Goal: Task Accomplishment & Management: Complete application form

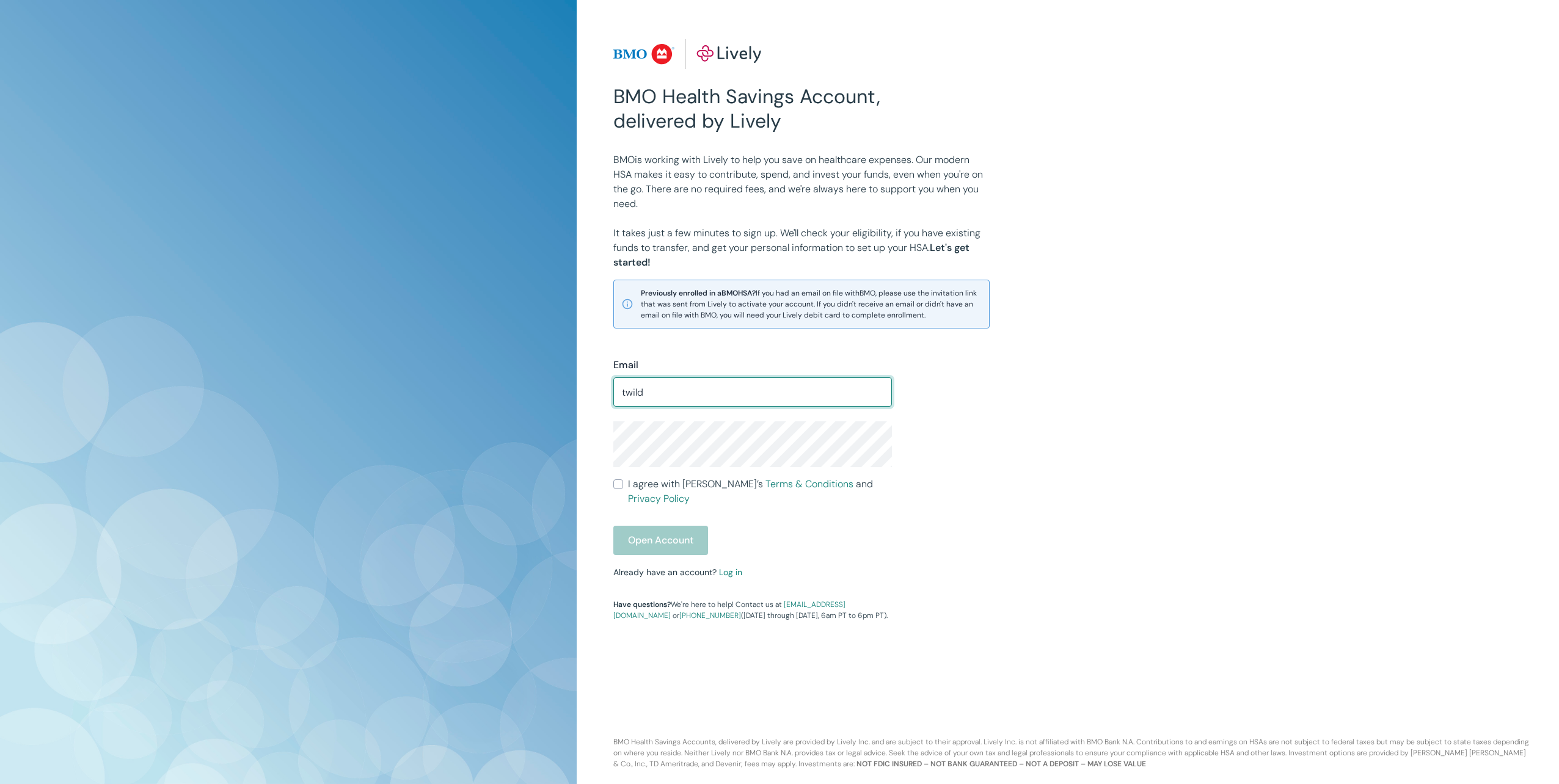
type input "[EMAIL_ADDRESS][DOMAIN_NAME]"
click at [757, 536] on div "Open Account" at bounding box center [752, 540] width 278 height 30
drag, startPoint x: 746, startPoint y: 396, endPoint x: 507, endPoint y: 378, distance: 239.7
click at [510, 378] on div "BMO Health Savings Account, delivered by Lively BMO is working with Lively to h…" at bounding box center [779, 392] width 1559 height 784
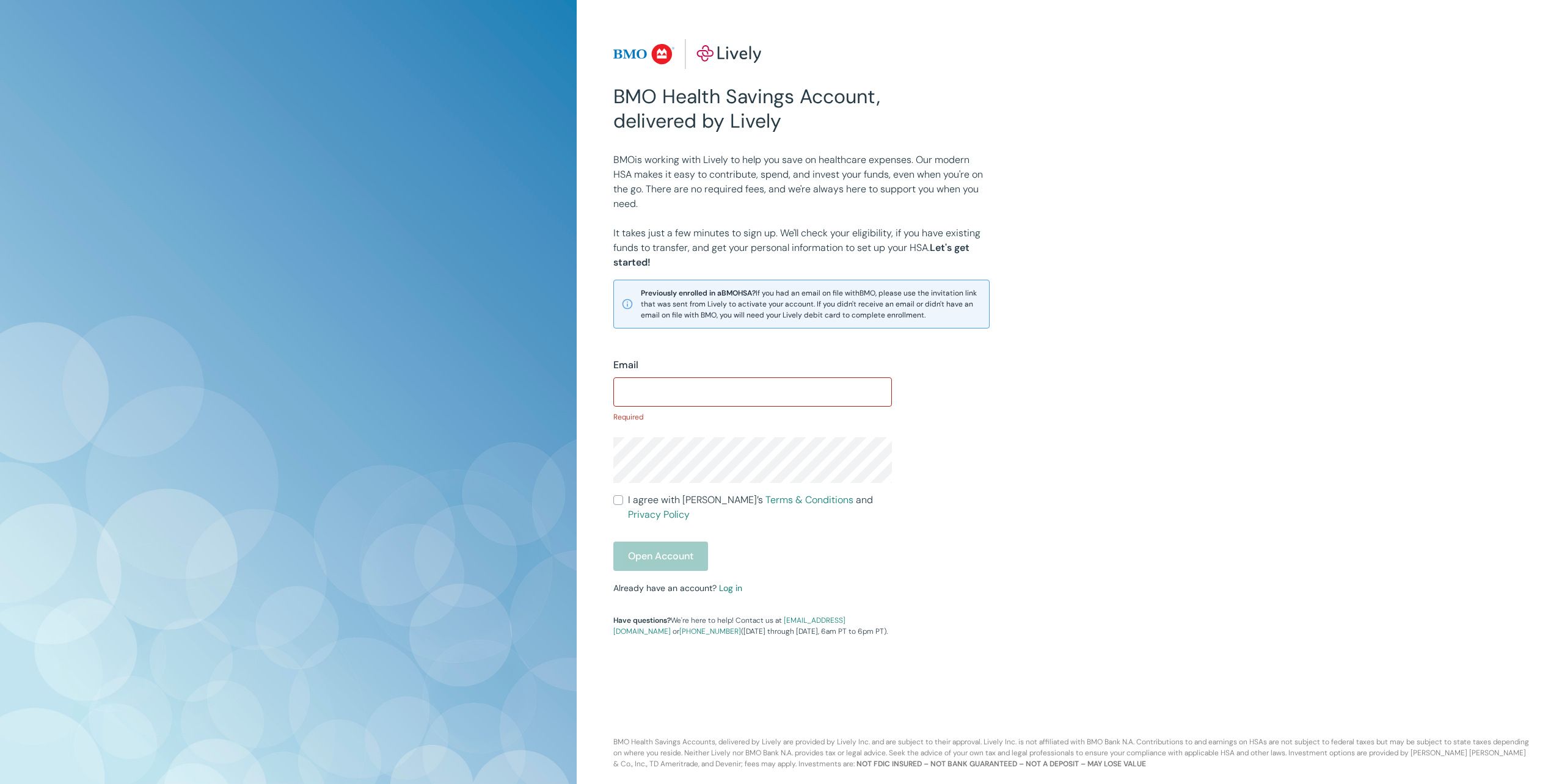
click at [660, 542] on div "Open Account" at bounding box center [752, 557] width 278 height 30
click at [637, 396] on input "Email" at bounding box center [752, 392] width 278 height 24
type input "[EMAIL_ADDRESS][DOMAIN_NAME]"
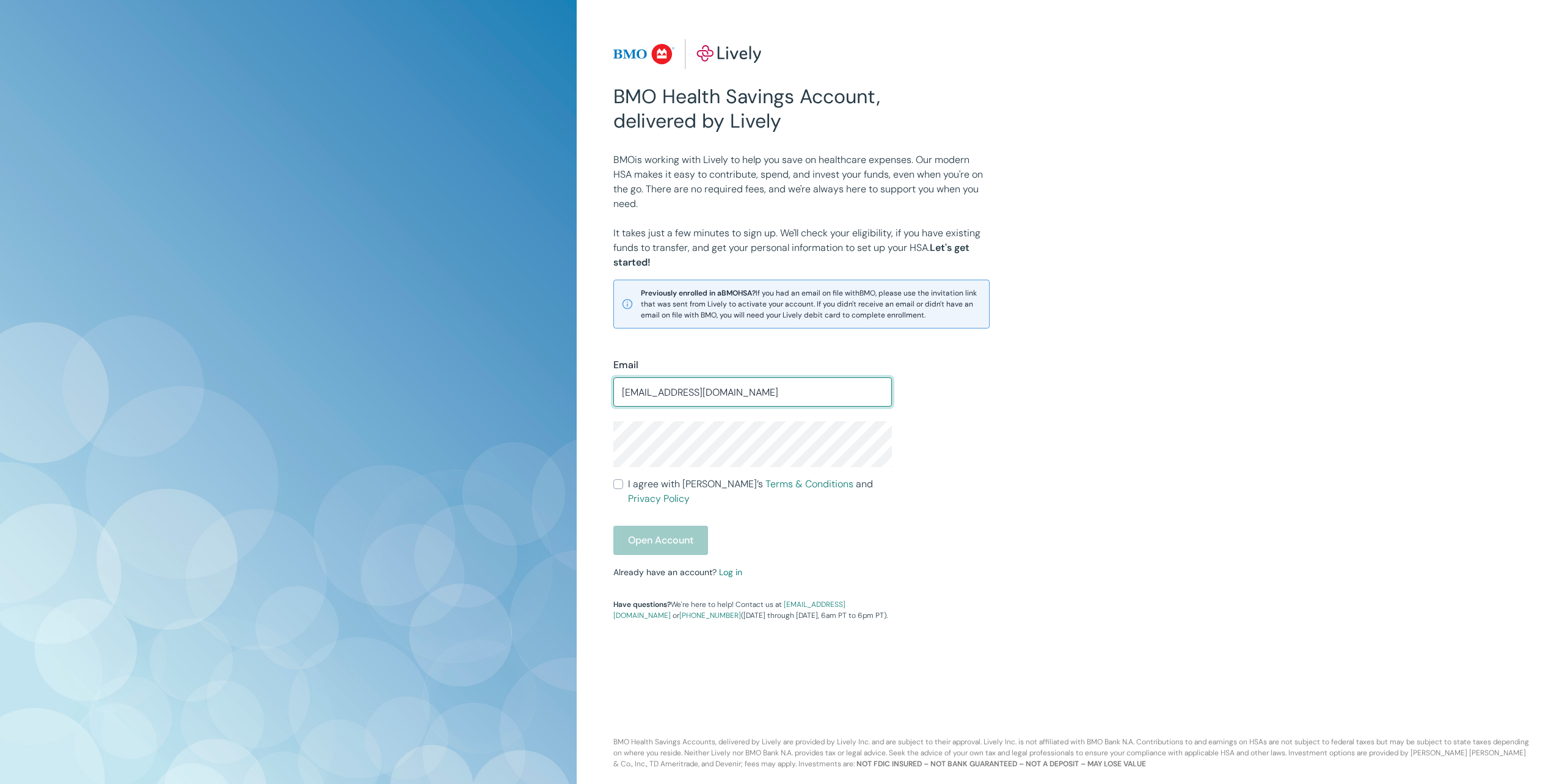
click at [619, 489] on input "I agree with Lively’s Terms & Conditions and Privacy Policy" at bounding box center [618, 484] width 10 height 10
checkbox input "true"
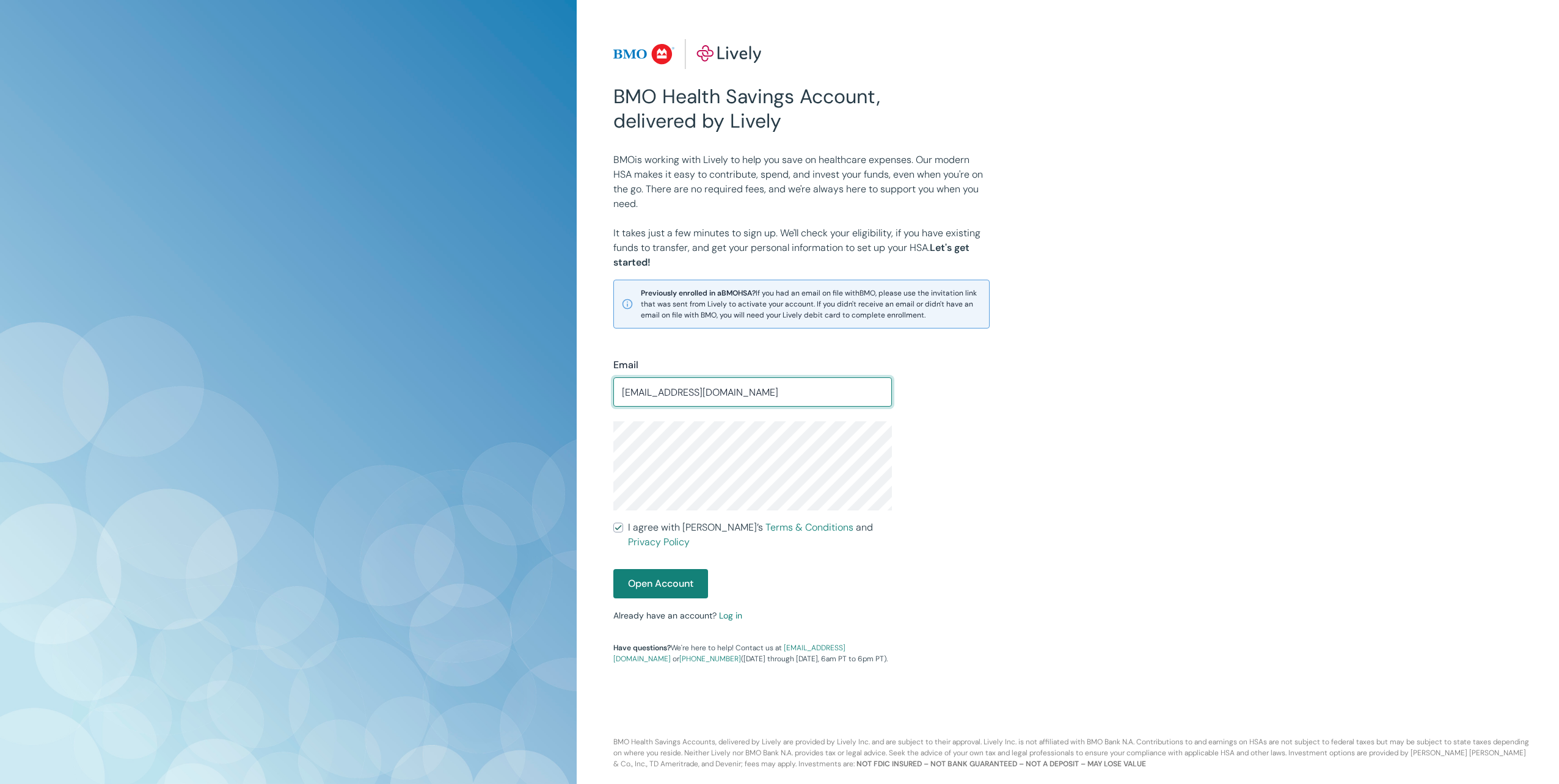
click at [686, 393] on input "twild@charter.et" at bounding box center [752, 392] width 278 height 24
click at [688, 393] on input "twild@charter.et" at bounding box center [752, 392] width 278 height 24
type input "twild@charter.net"
click at [566, 446] on div "BMO Health Savings Account, delivered by Lively BMO is working with Lively to h…" at bounding box center [779, 392] width 1559 height 784
click at [655, 569] on button "Open Account" at bounding box center [661, 584] width 95 height 30
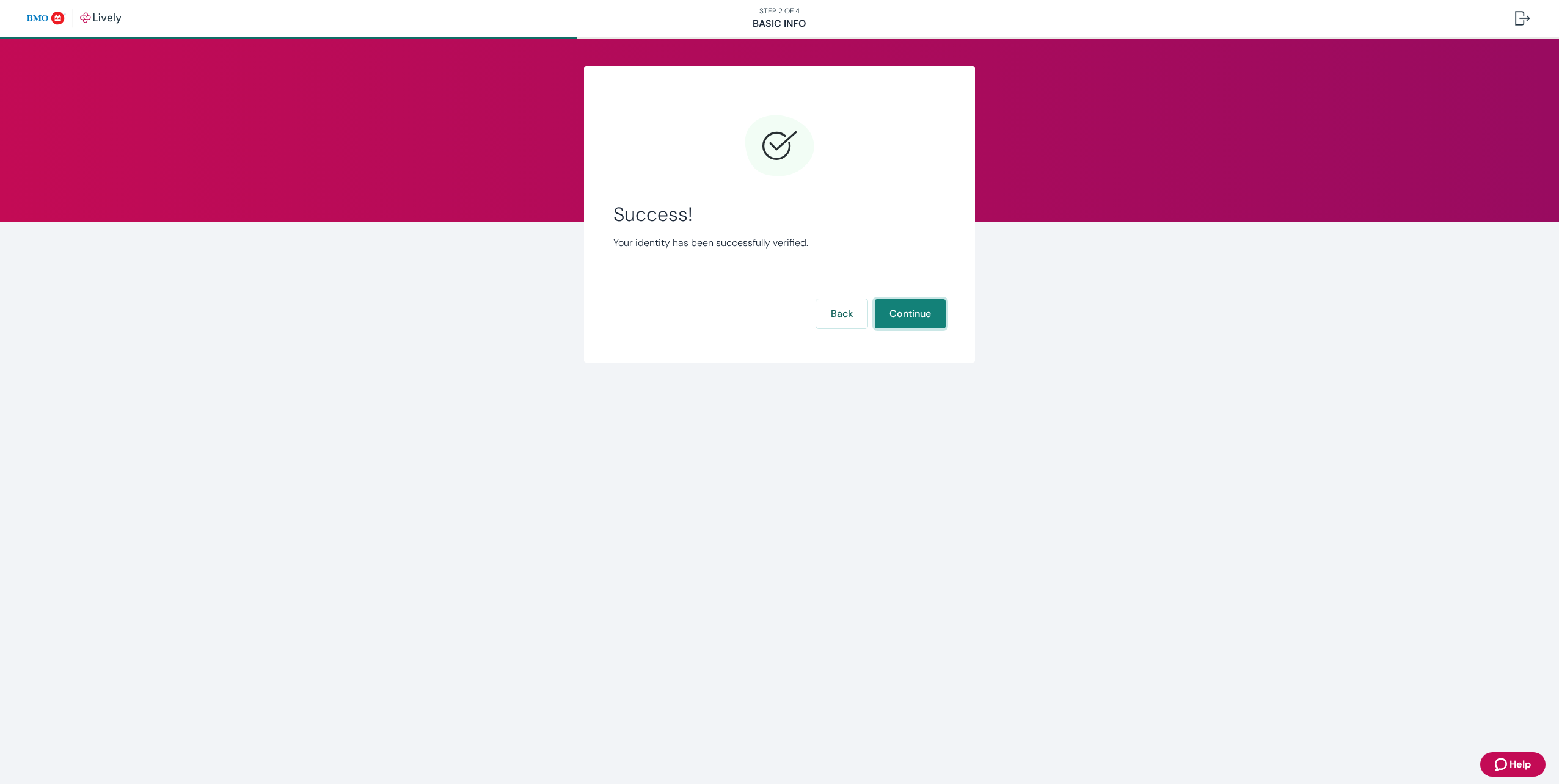
click at [894, 312] on button "Continue" at bounding box center [910, 314] width 71 height 30
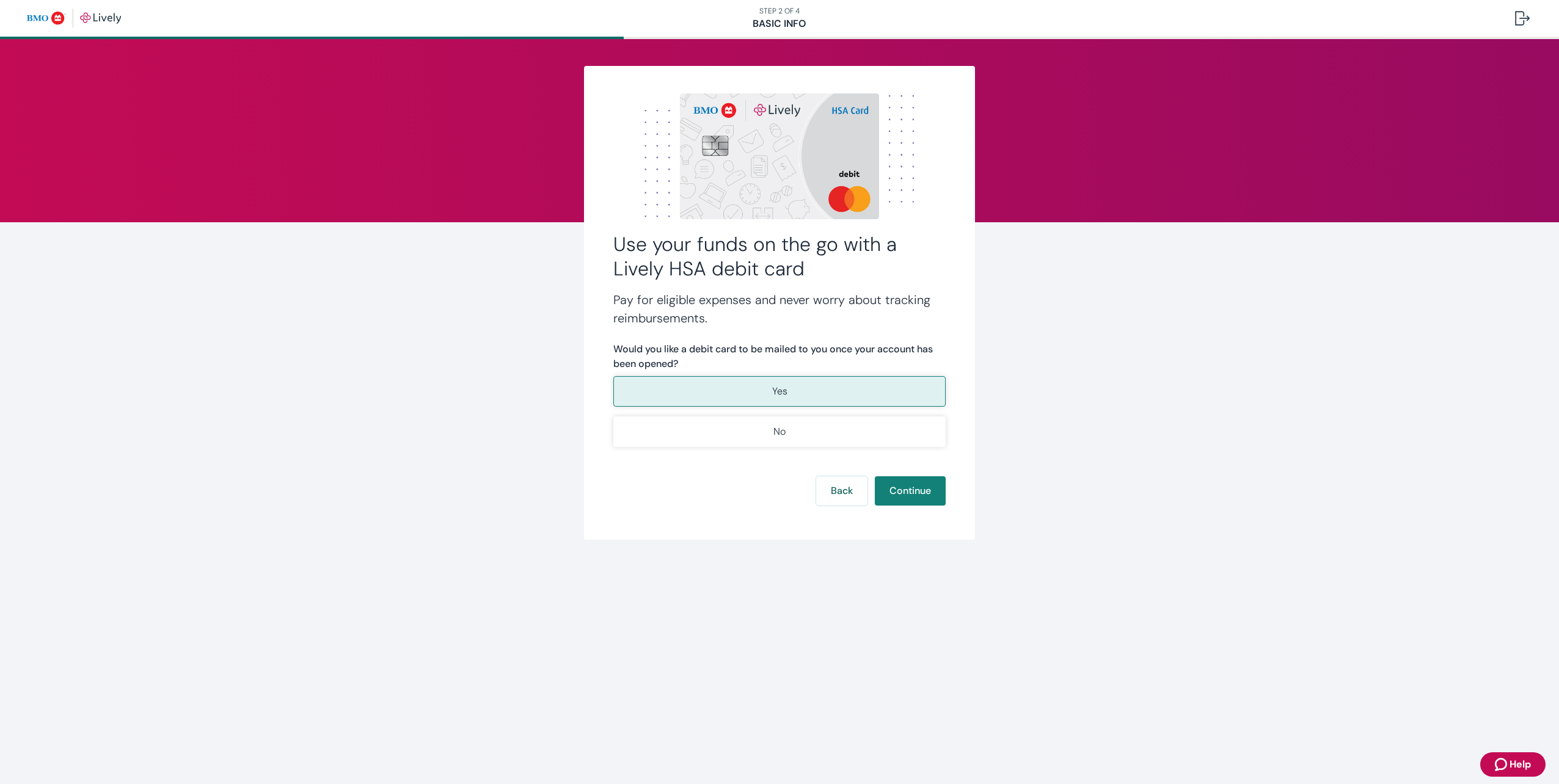
click at [784, 389] on p "Yes" at bounding box center [780, 392] width 16 height 15
click at [895, 491] on button "Continue" at bounding box center [910, 491] width 71 height 30
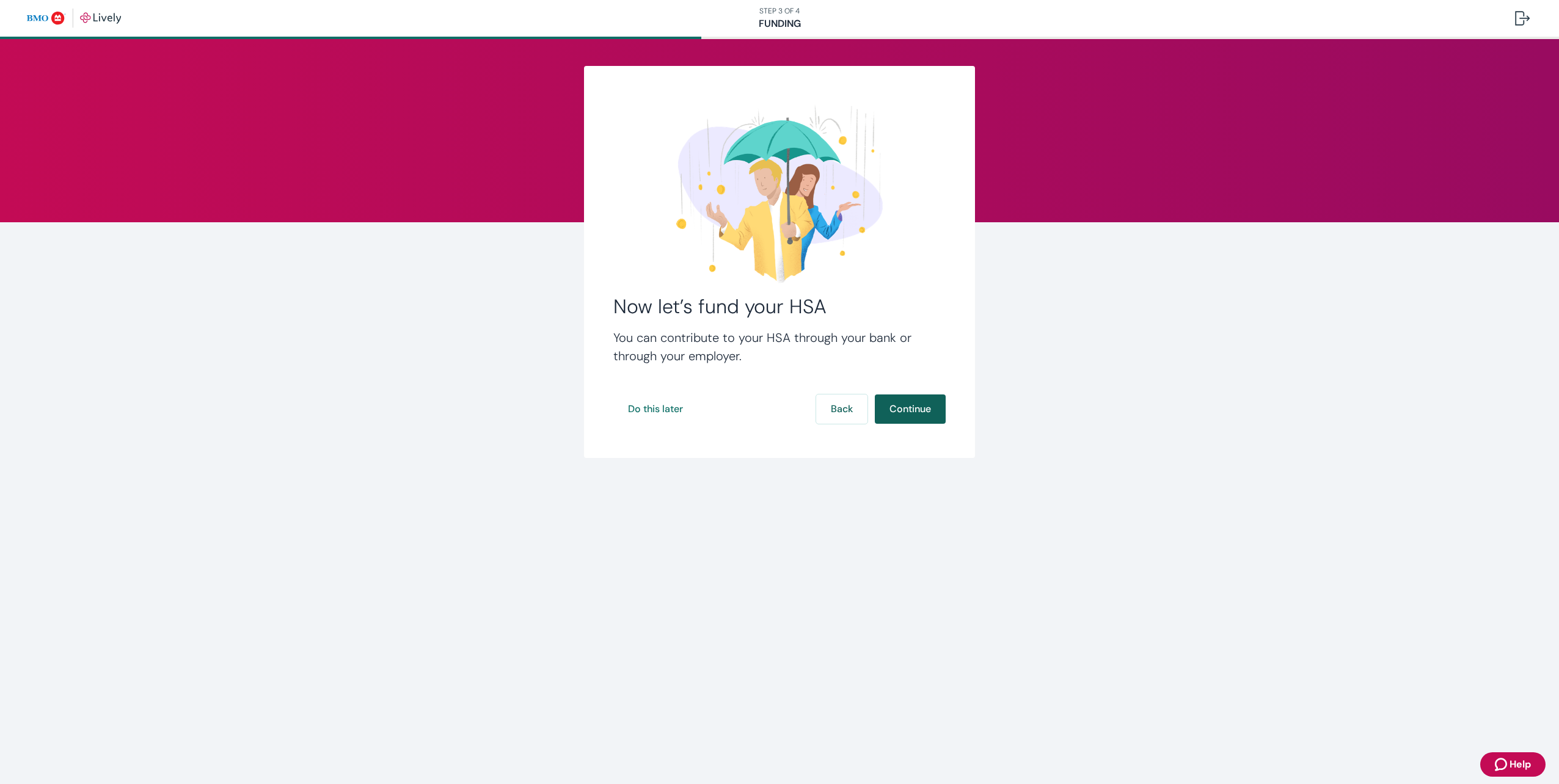
click at [887, 409] on button "Continue" at bounding box center [910, 409] width 71 height 30
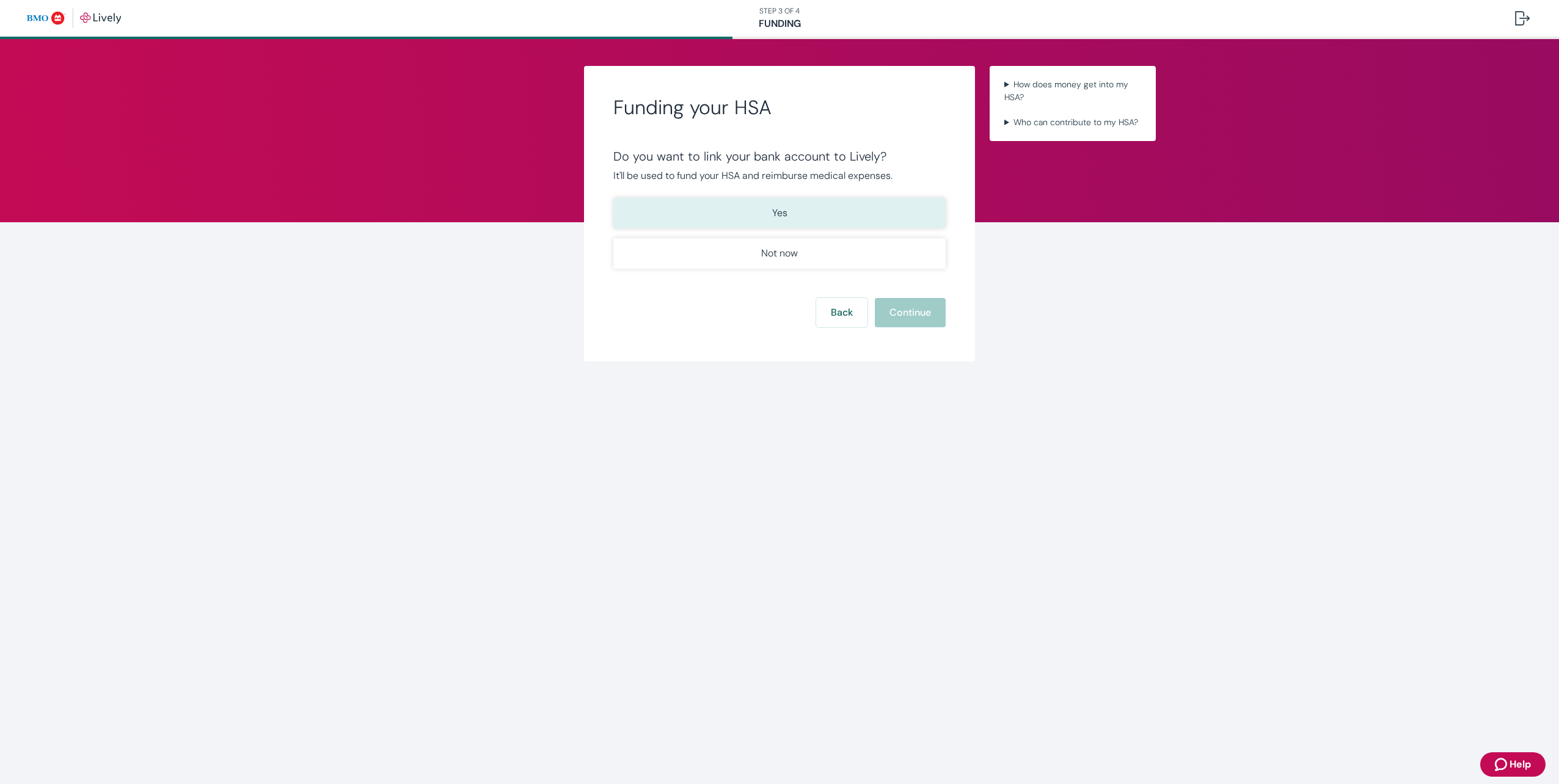
click at [729, 206] on button "Yes" at bounding box center [779, 212] width 333 height 30
click at [890, 312] on button "Continue" at bounding box center [910, 313] width 71 height 30
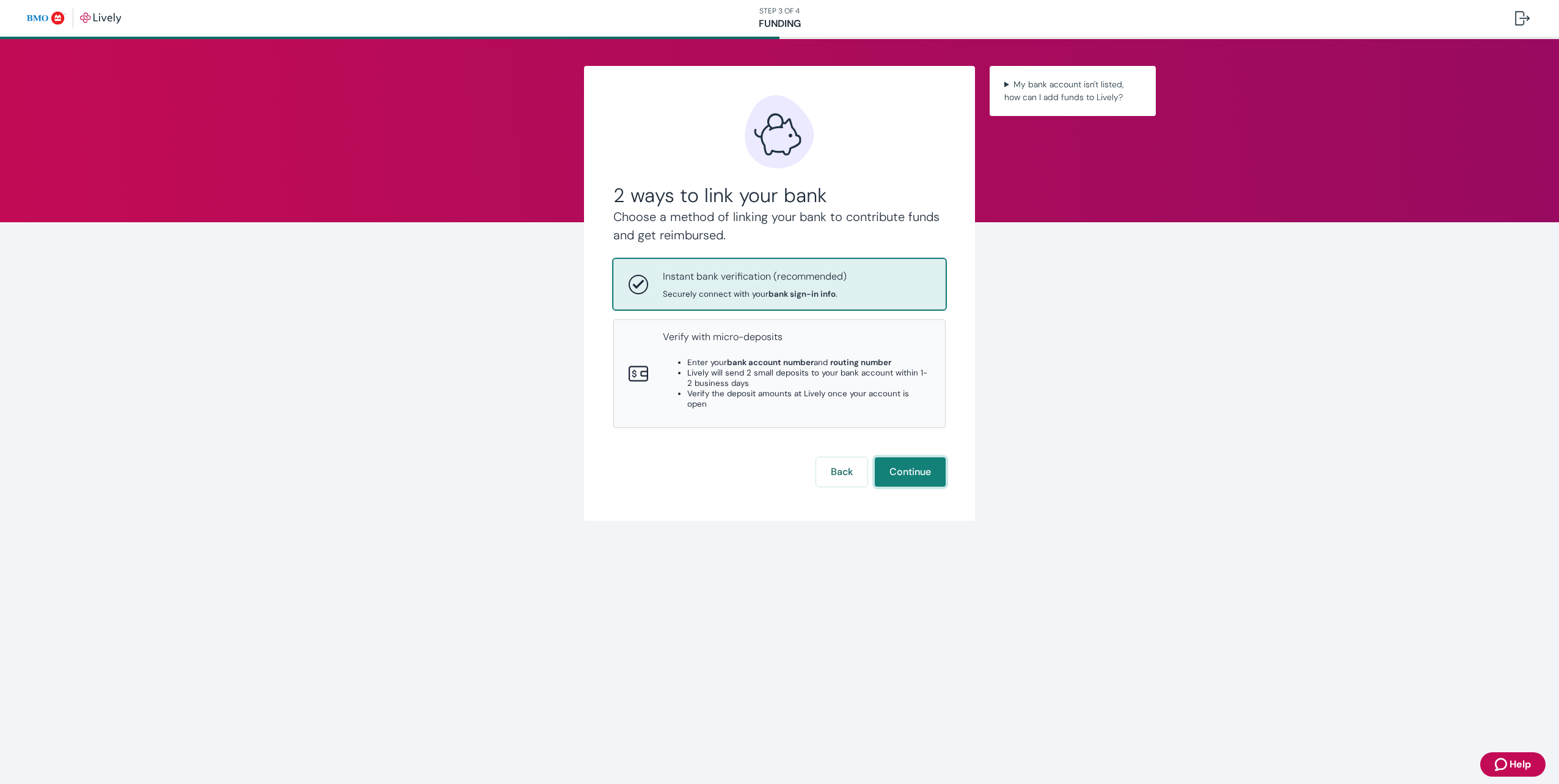
click at [912, 465] on button "Continue" at bounding box center [910, 472] width 71 height 30
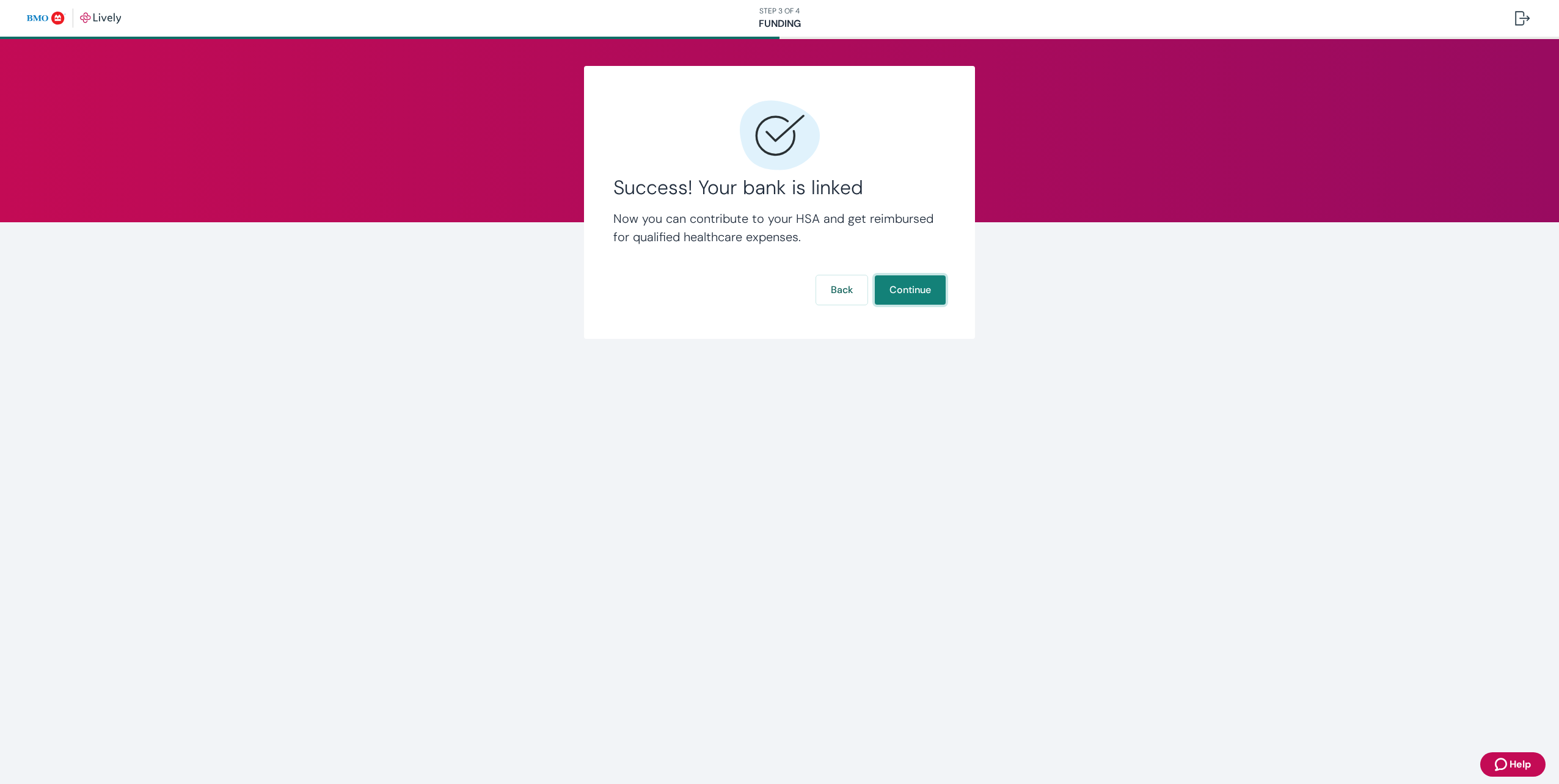
click at [923, 287] on button "Continue" at bounding box center [910, 290] width 71 height 30
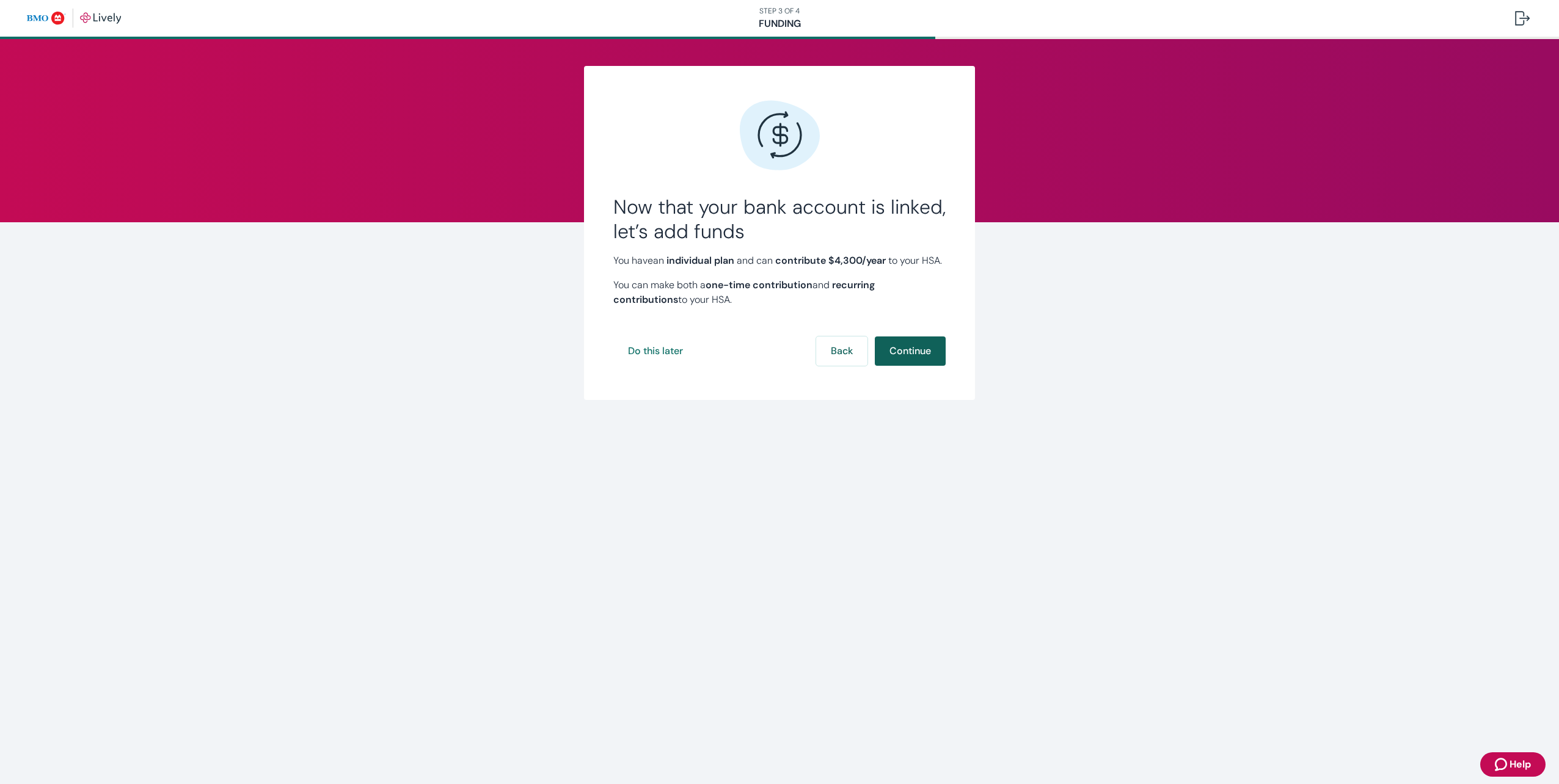
click at [906, 364] on button "Continue" at bounding box center [910, 352] width 71 height 30
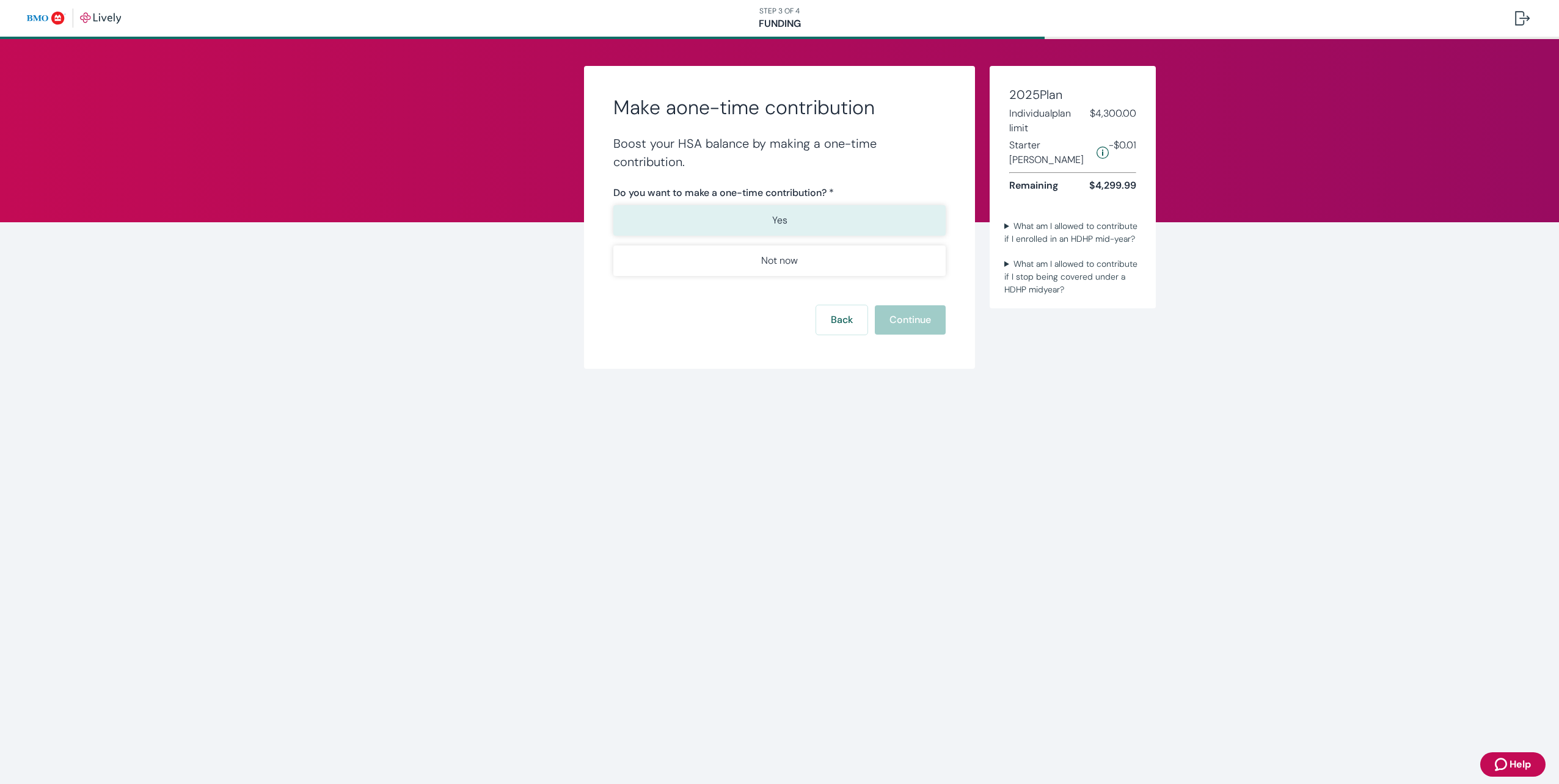
click at [818, 224] on button "Yes" at bounding box center [779, 220] width 333 height 30
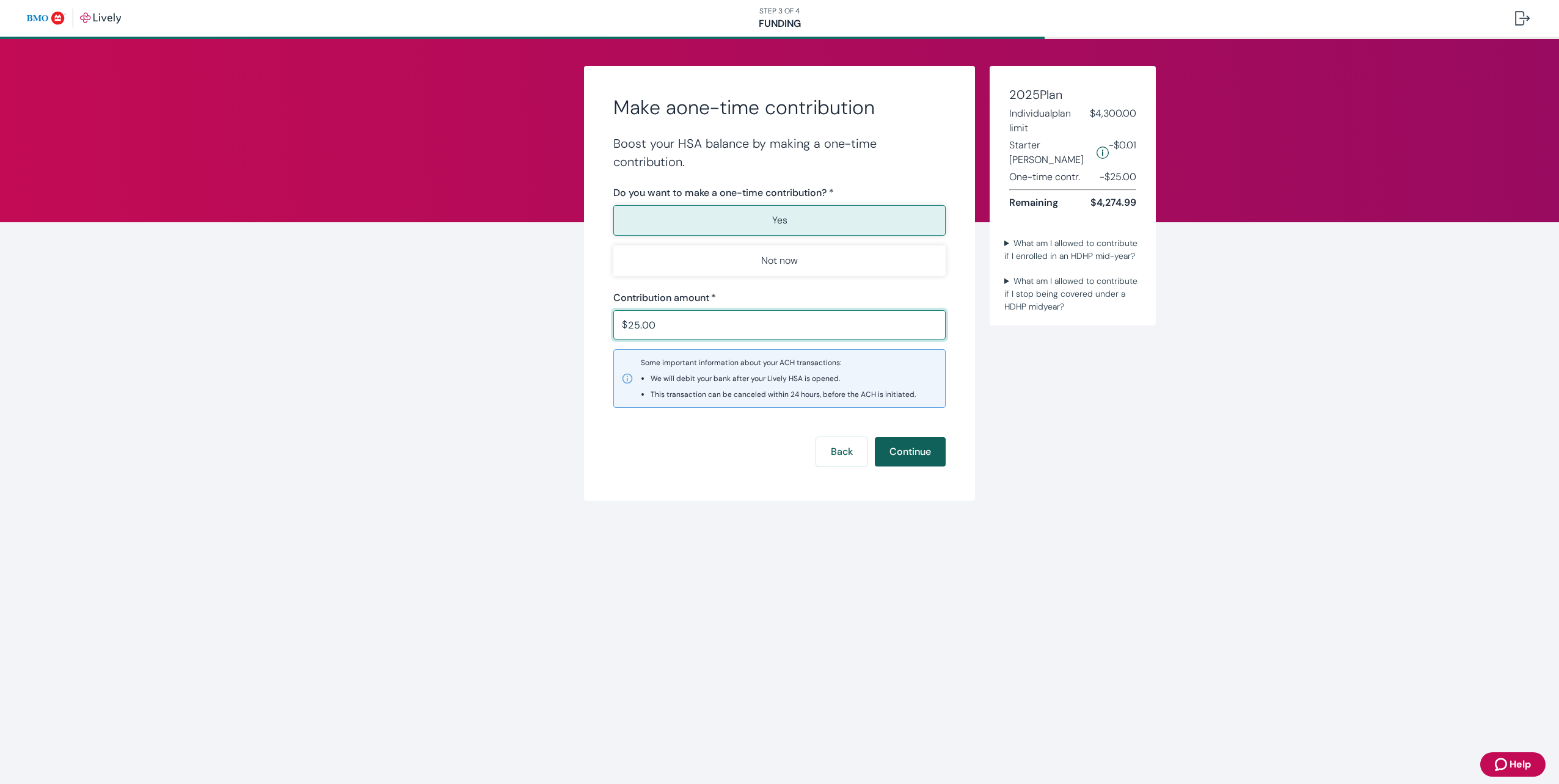
type input "25.00"
click at [909, 457] on button "Continue" at bounding box center [910, 452] width 71 height 30
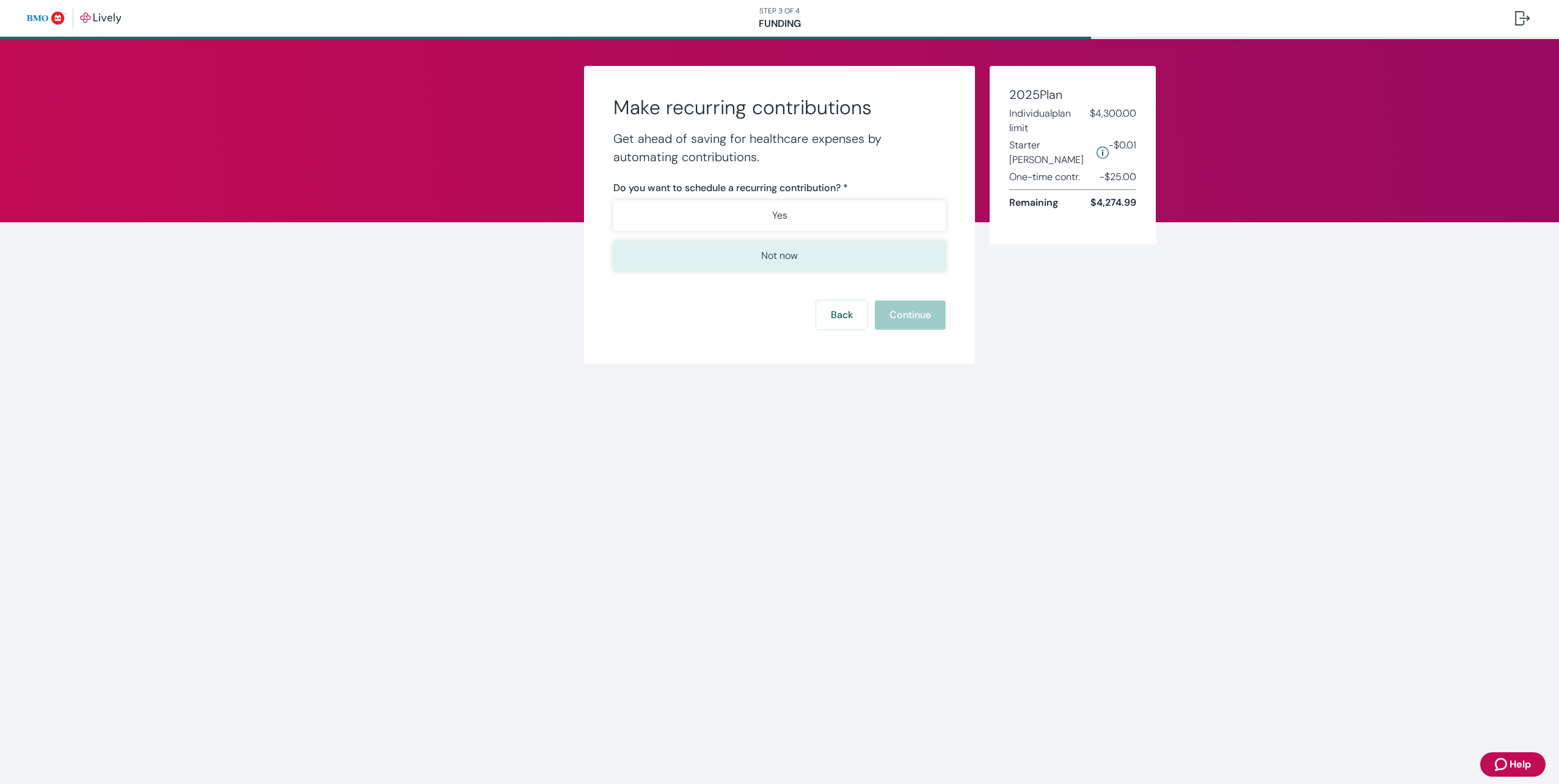
click at [804, 257] on button "Not now" at bounding box center [779, 255] width 333 height 30
click at [905, 317] on button "Continue" at bounding box center [910, 315] width 71 height 30
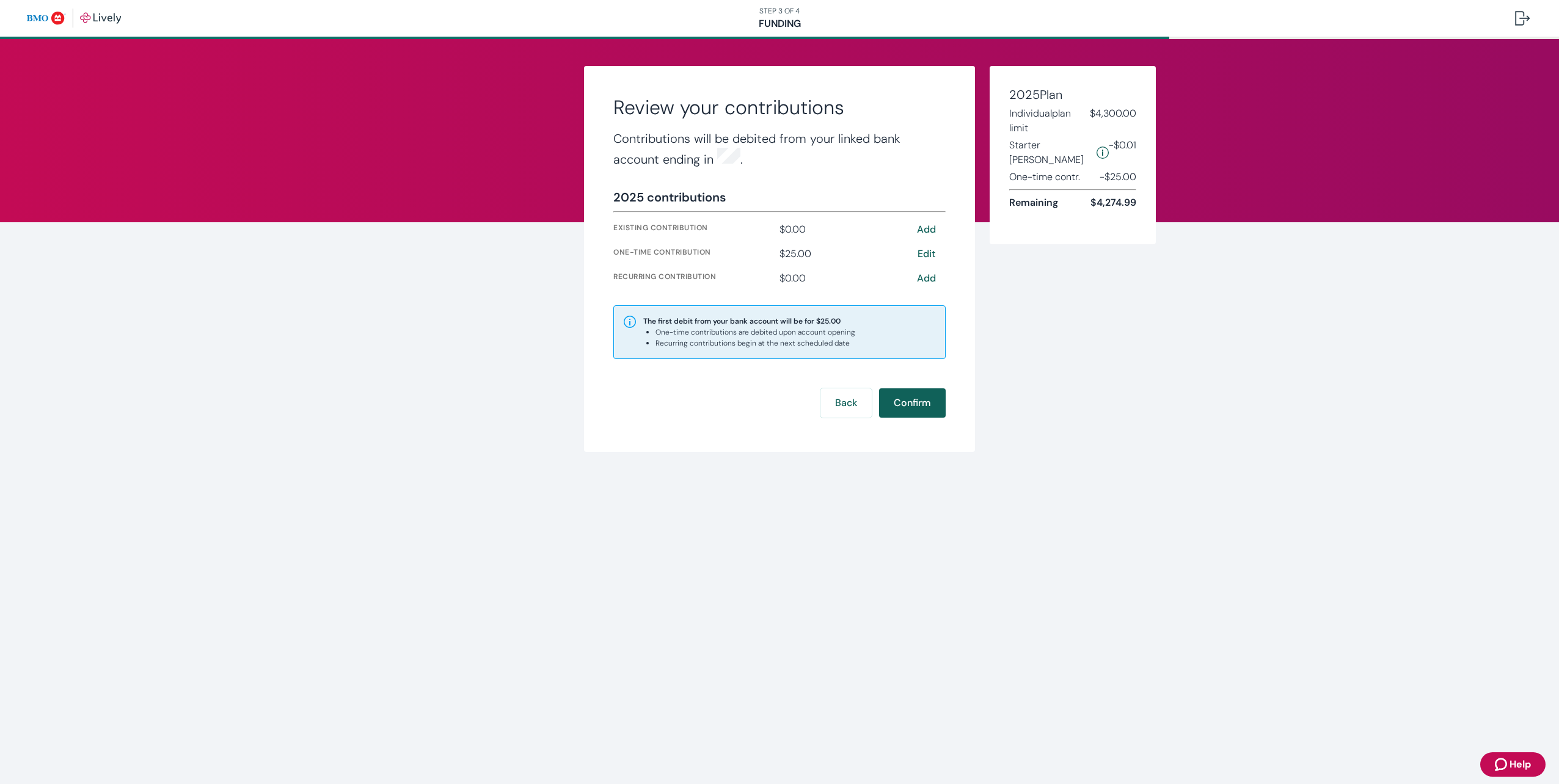
click at [915, 398] on button "Confirm" at bounding box center [912, 403] width 67 height 30
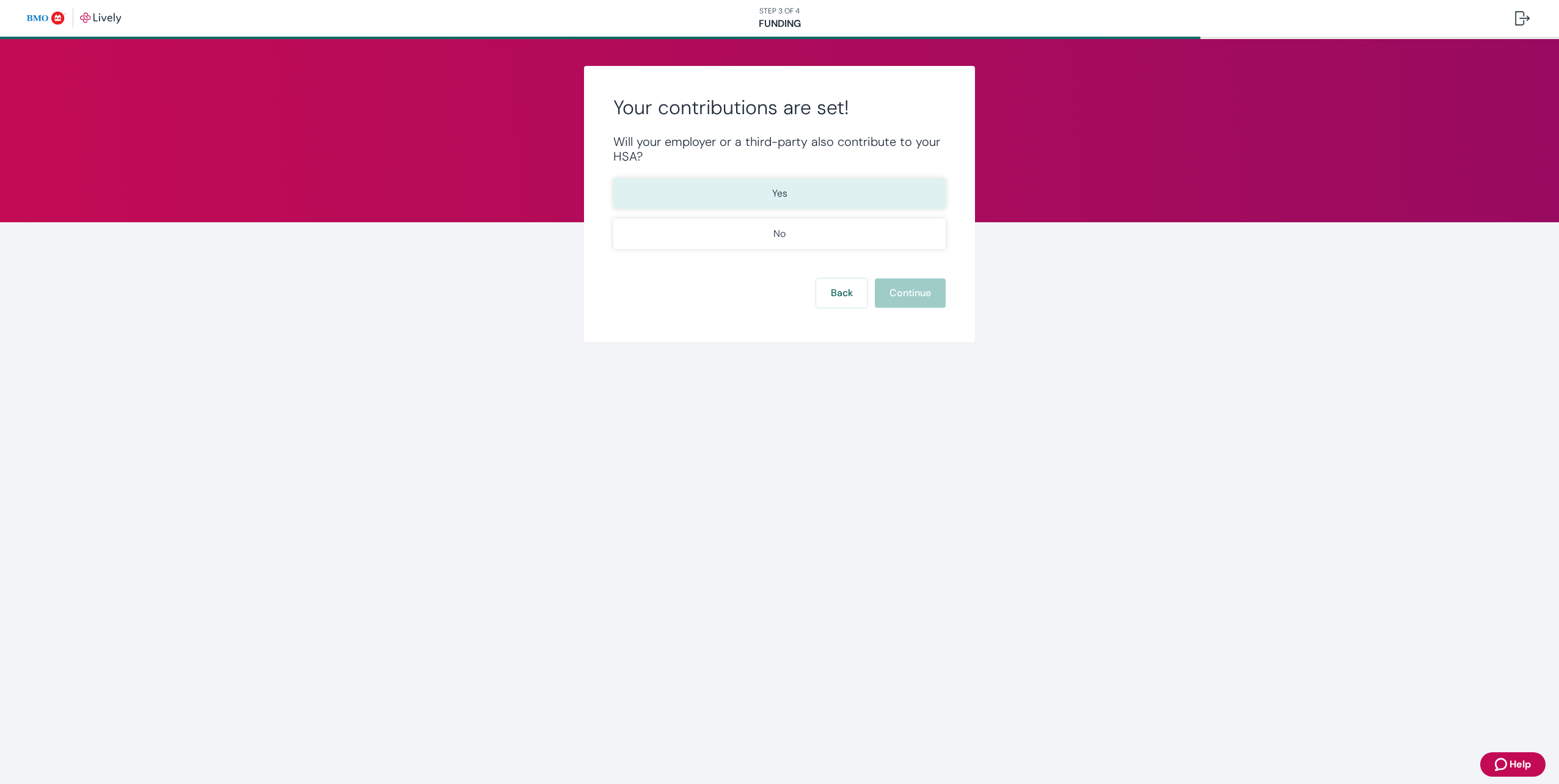
click at [792, 193] on button "Yes" at bounding box center [779, 193] width 333 height 30
click at [907, 291] on button "Continue" at bounding box center [910, 293] width 71 height 30
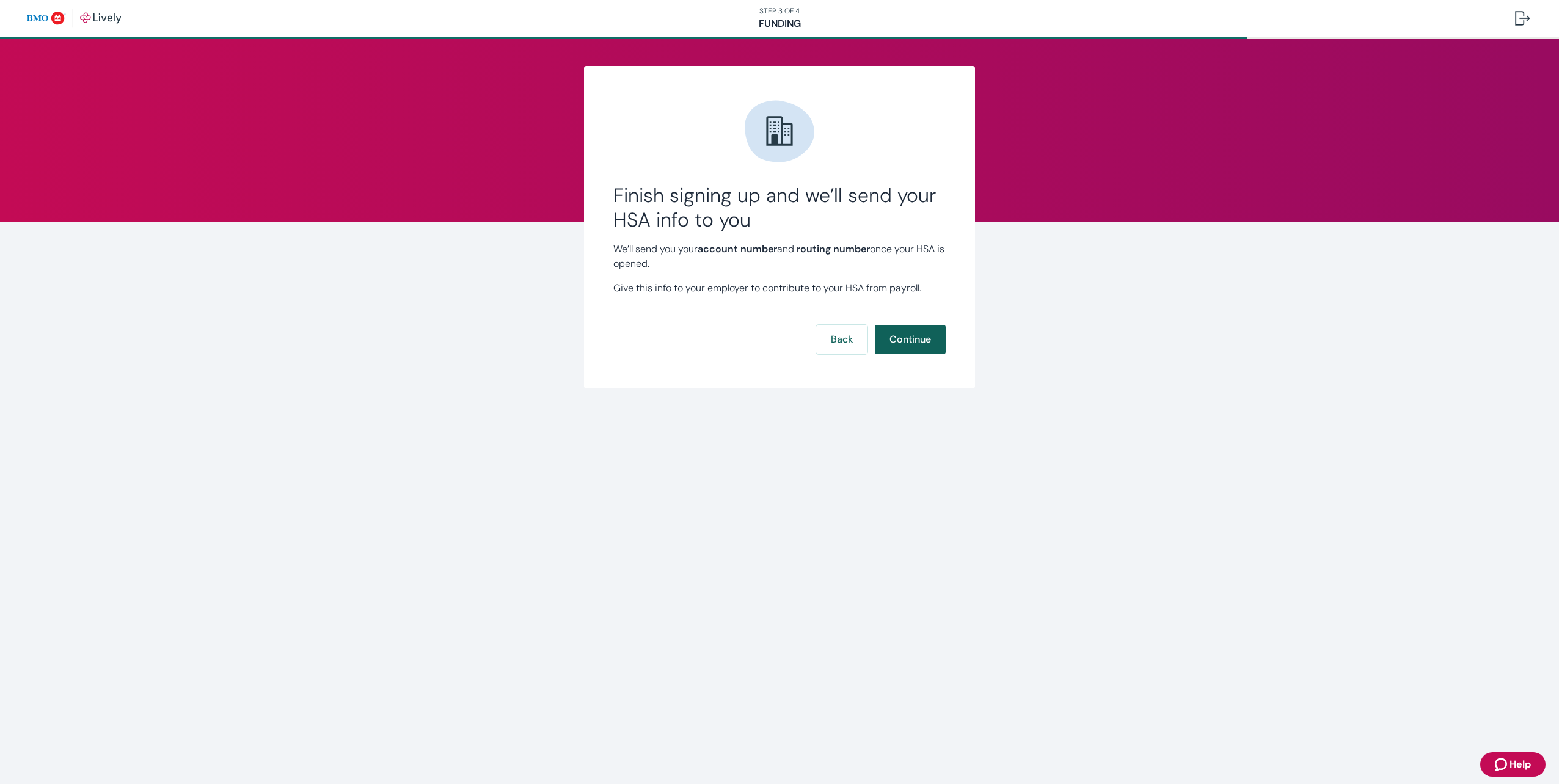
click at [923, 340] on button "Continue" at bounding box center [910, 340] width 71 height 30
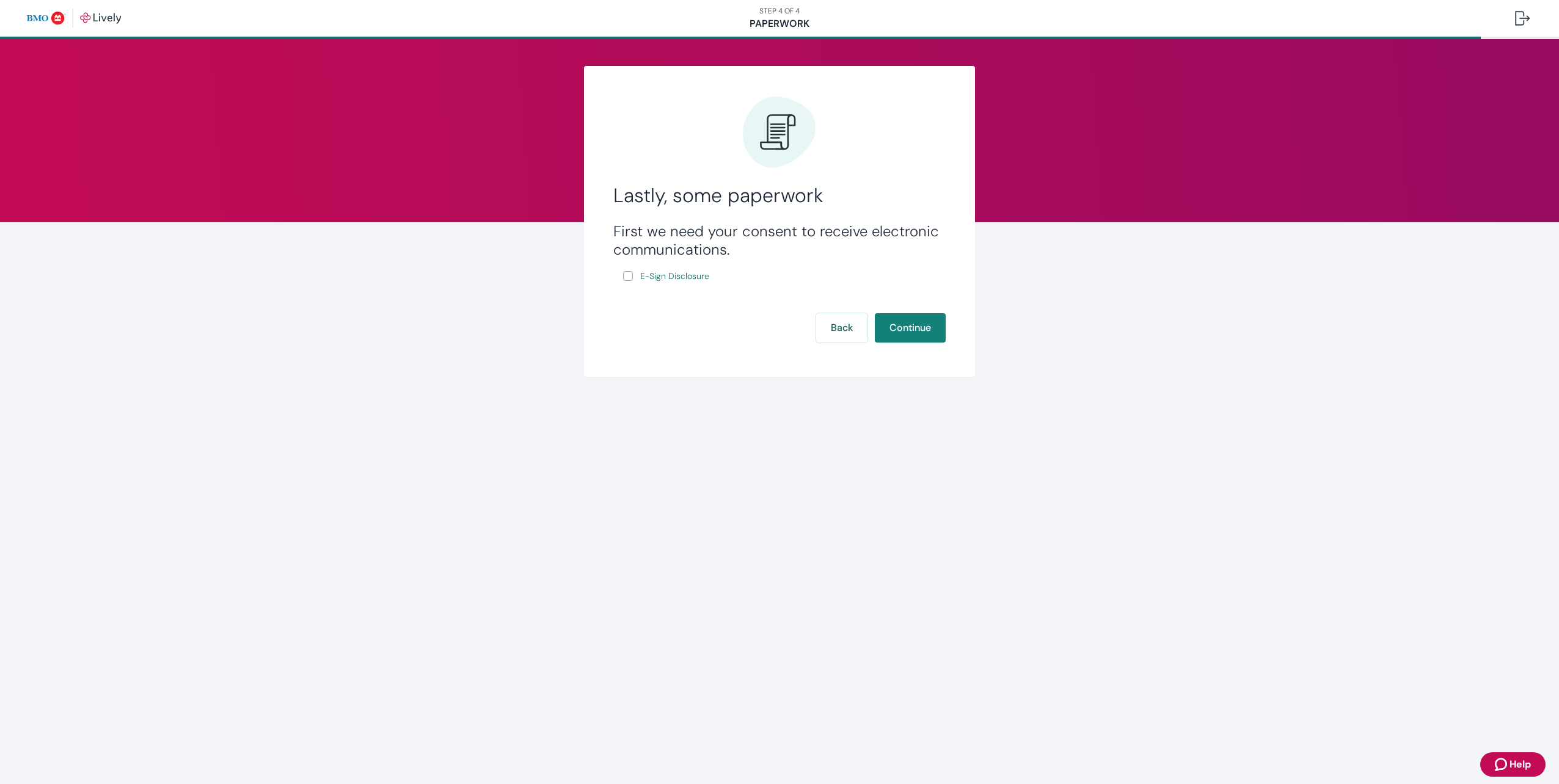
click at [629, 275] on input "E-Sign Disclosure" at bounding box center [627, 275] width 10 height 10
checkbox input "true"
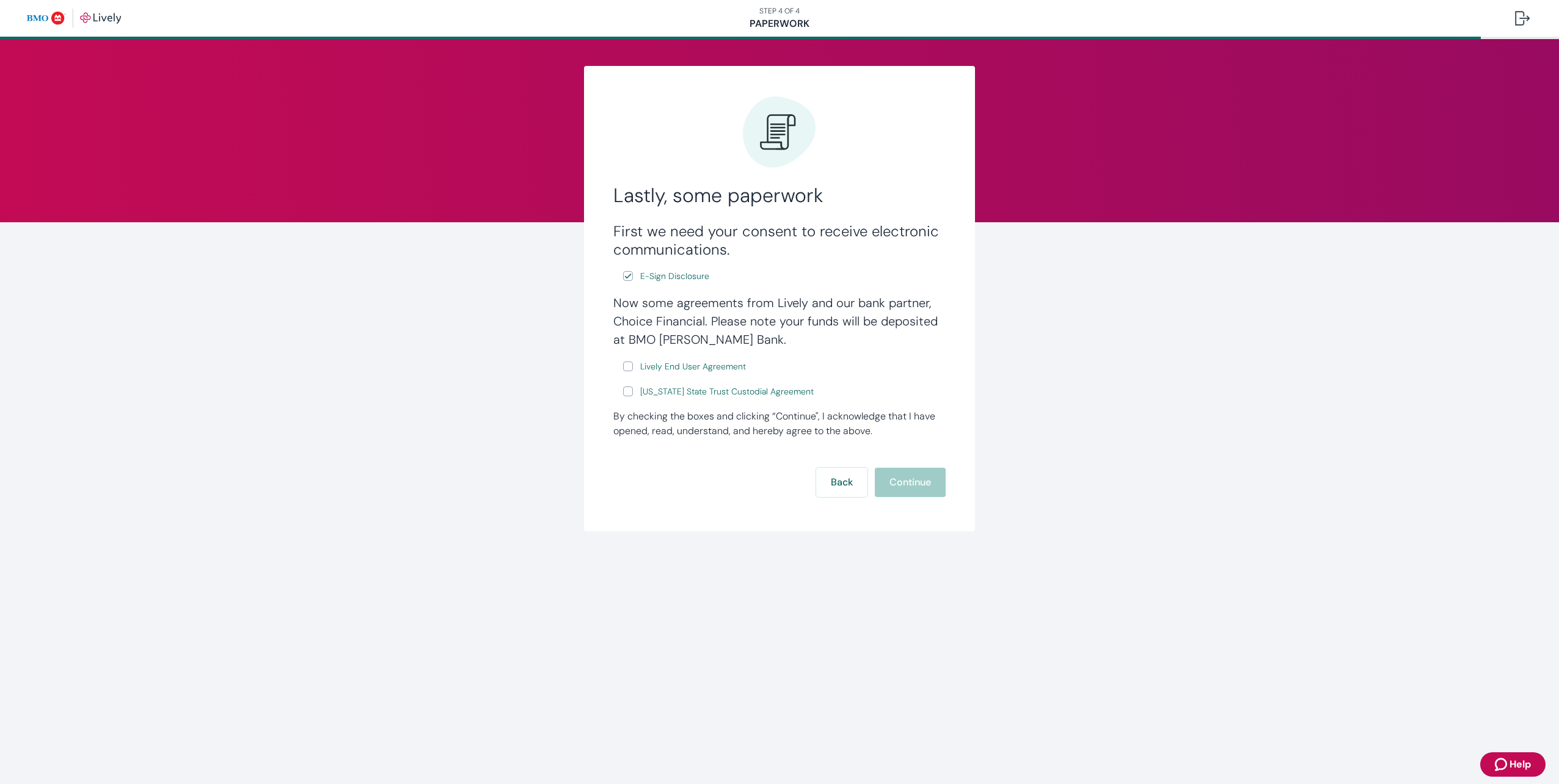
click at [630, 389] on input "[US_STATE] State Trust Custodial Agreement" at bounding box center [627, 391] width 10 height 10
checkbox input "true"
click at [627, 368] on input "Lively End User Agreement" at bounding box center [627, 366] width 10 height 10
checkbox input "true"
click at [909, 479] on button "Continue" at bounding box center [910, 483] width 71 height 30
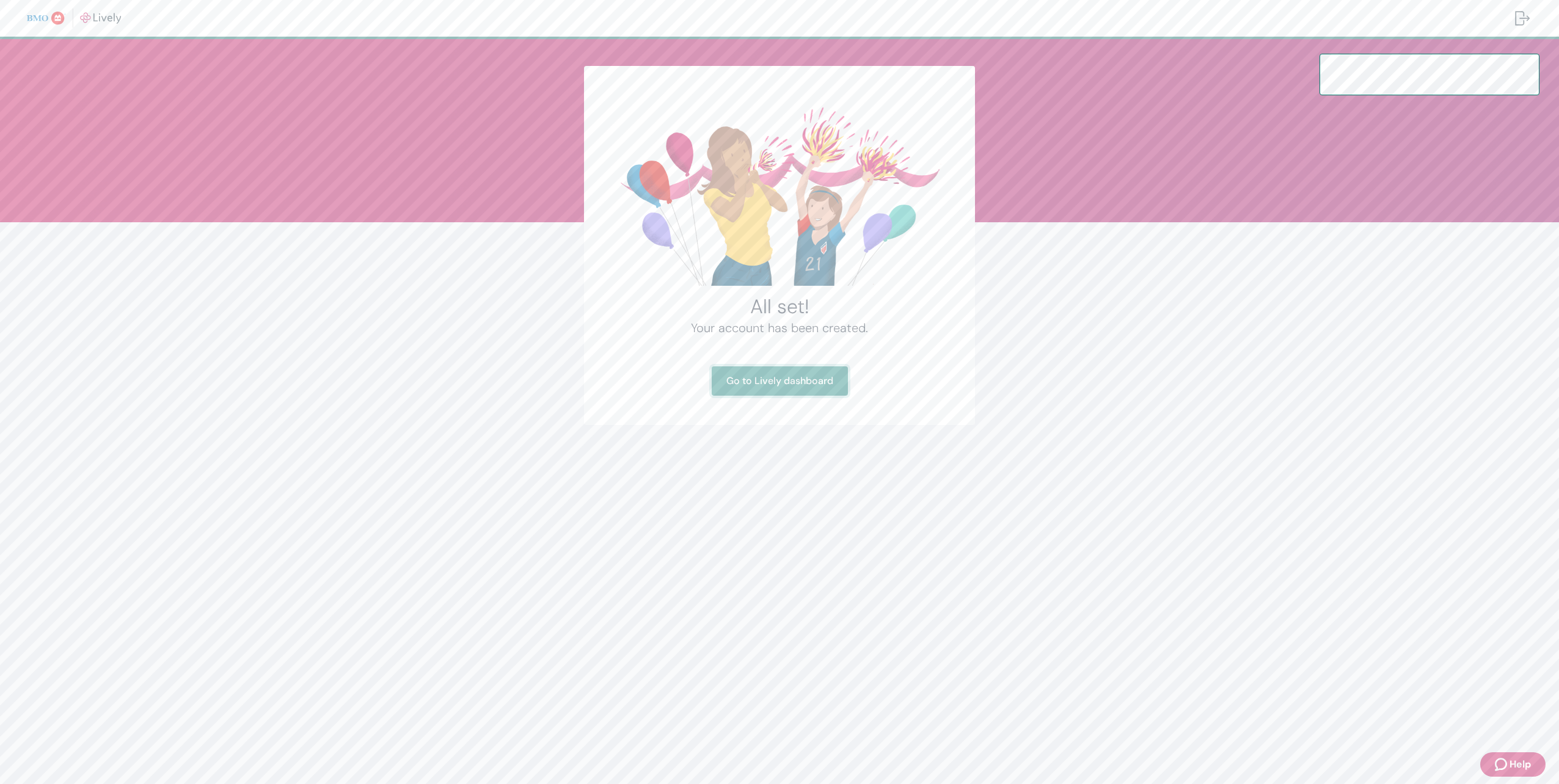
click at [799, 381] on link "Go to Lively dashboard" at bounding box center [780, 381] width 136 height 30
